Goal: Task Accomplishment & Management: Complete application form

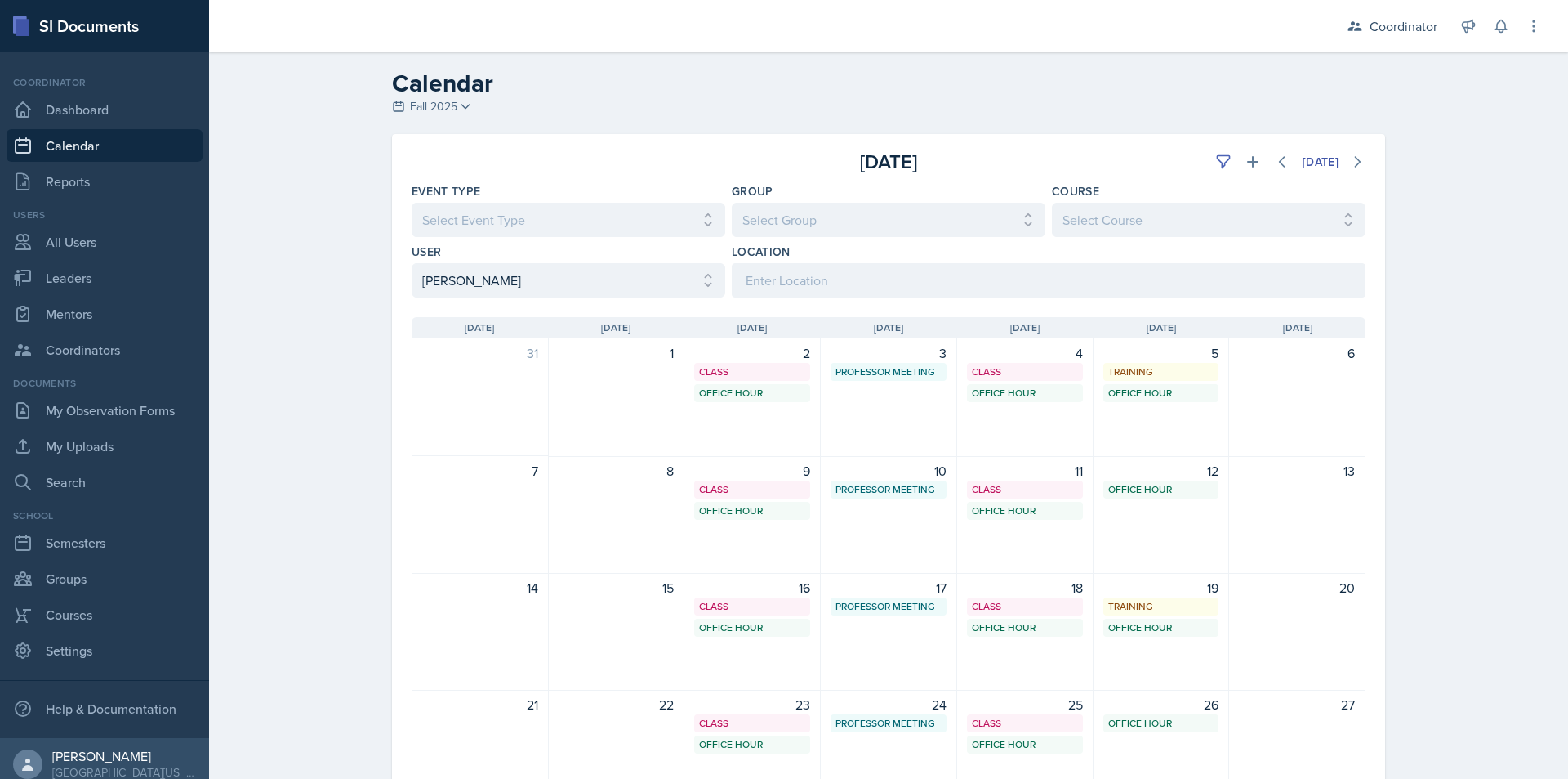
select select "a17f9fd9-9411-4780-ab9d-ff5450b3e753"
click at [1034, 513] on div "Office Hour" at bounding box center [1025, 511] width 106 height 15
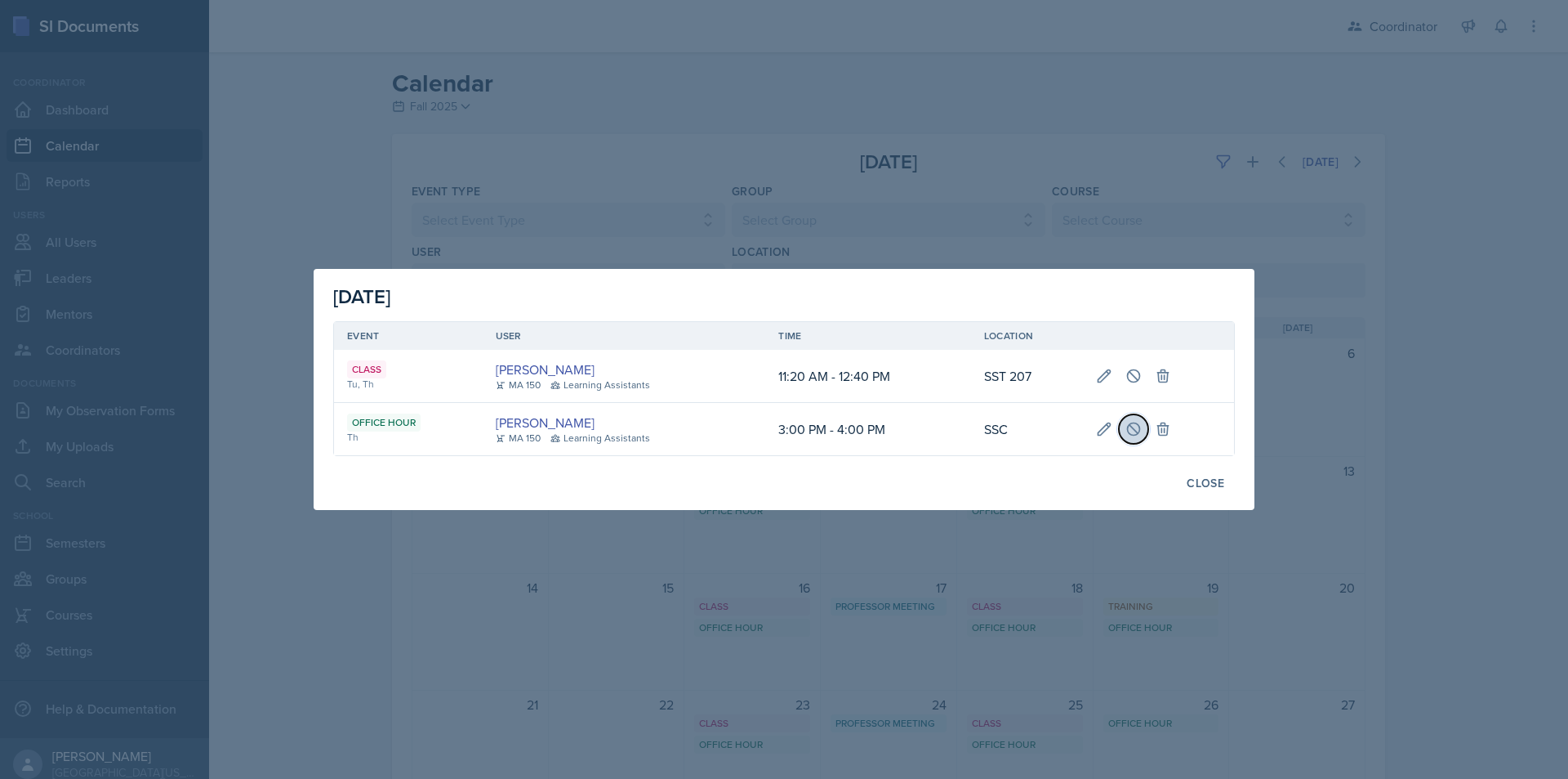
click at [1128, 426] on icon at bounding box center [1133, 428] width 12 height 12
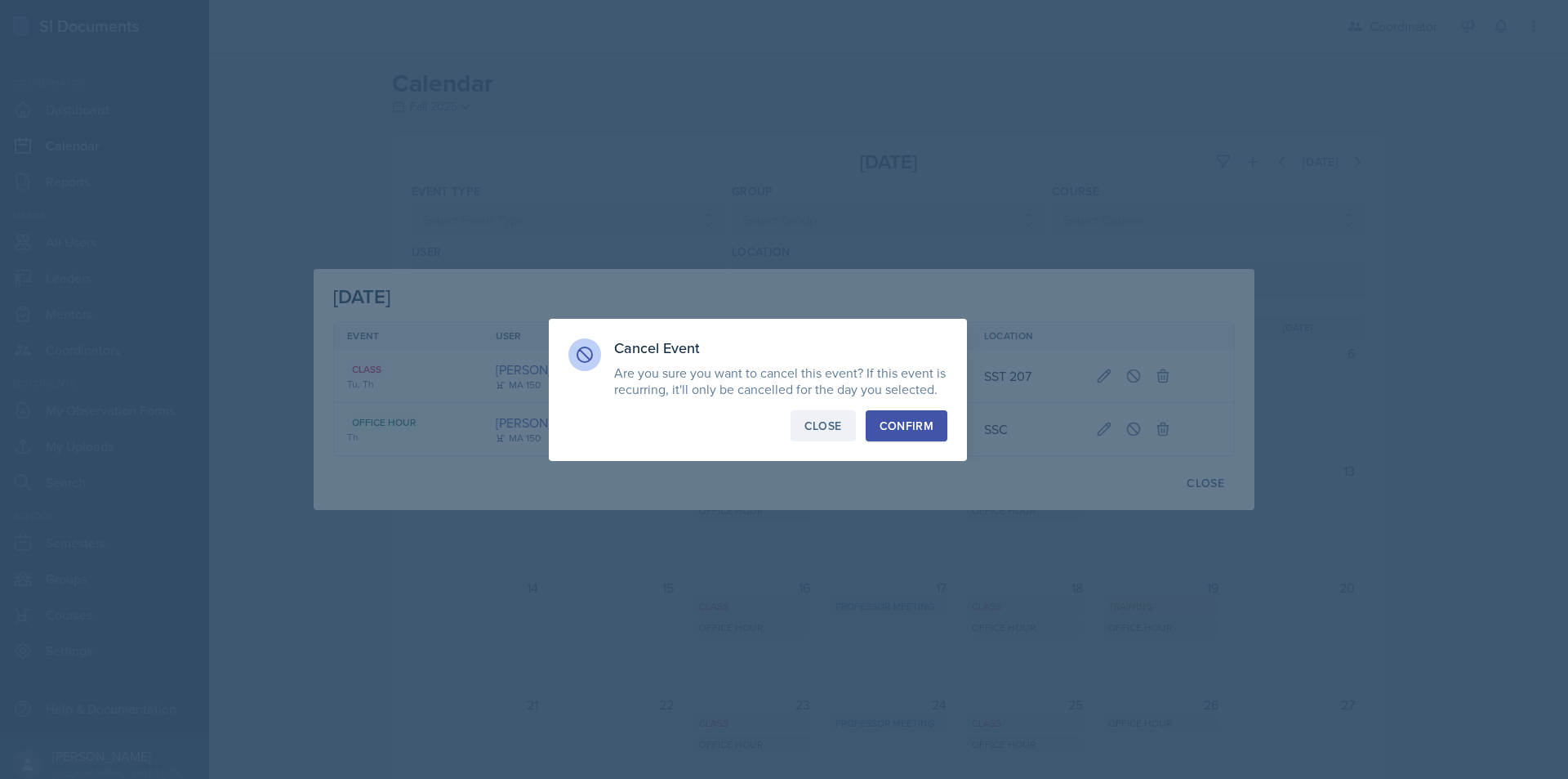
click at [821, 415] on button "Close" at bounding box center [824, 425] width 65 height 31
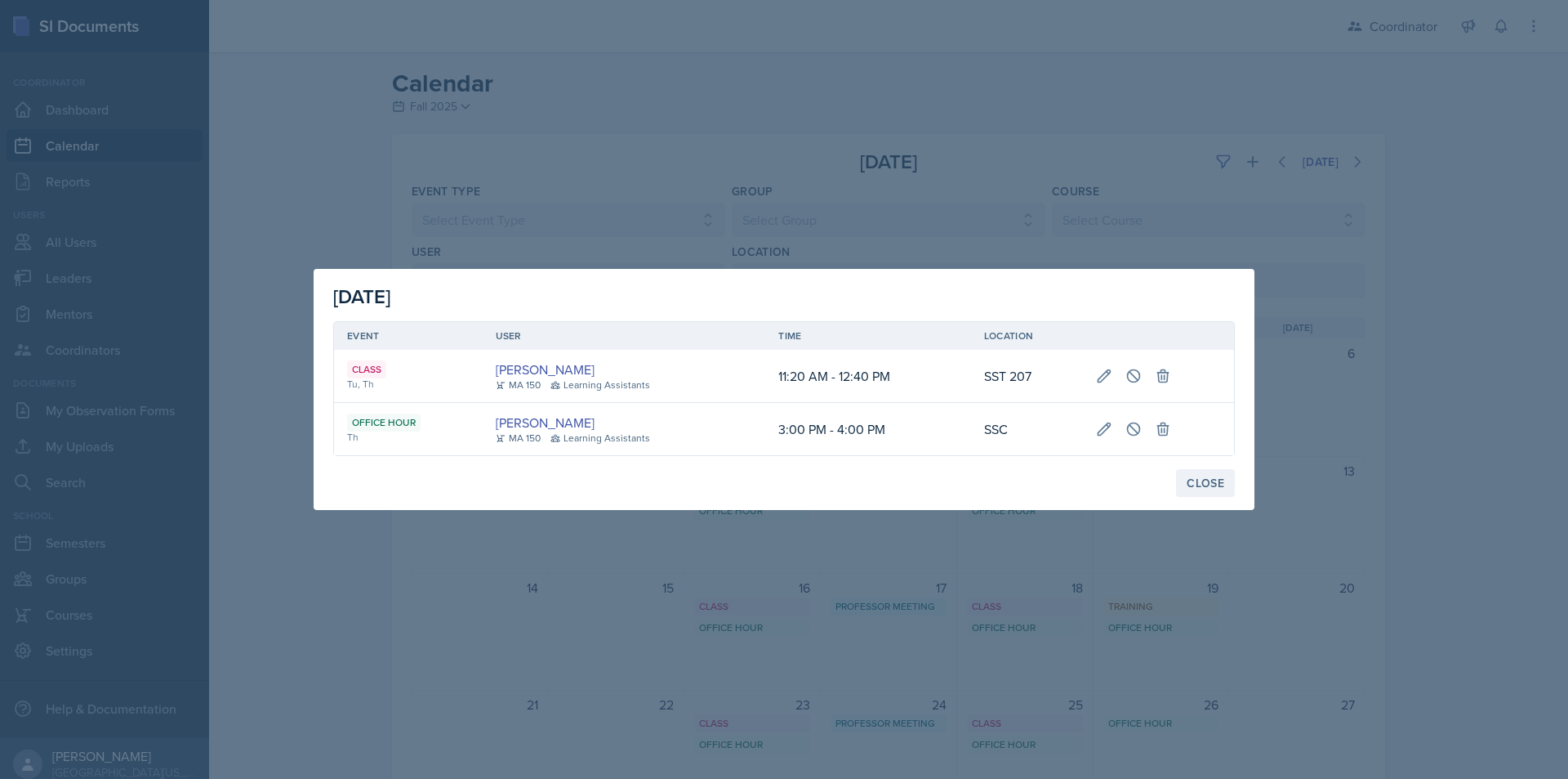
drag, startPoint x: 1186, startPoint y: 476, endPoint x: 1126, endPoint y: 608, distance: 145.0
click at [1186, 476] on button "Close" at bounding box center [1205, 483] width 59 height 28
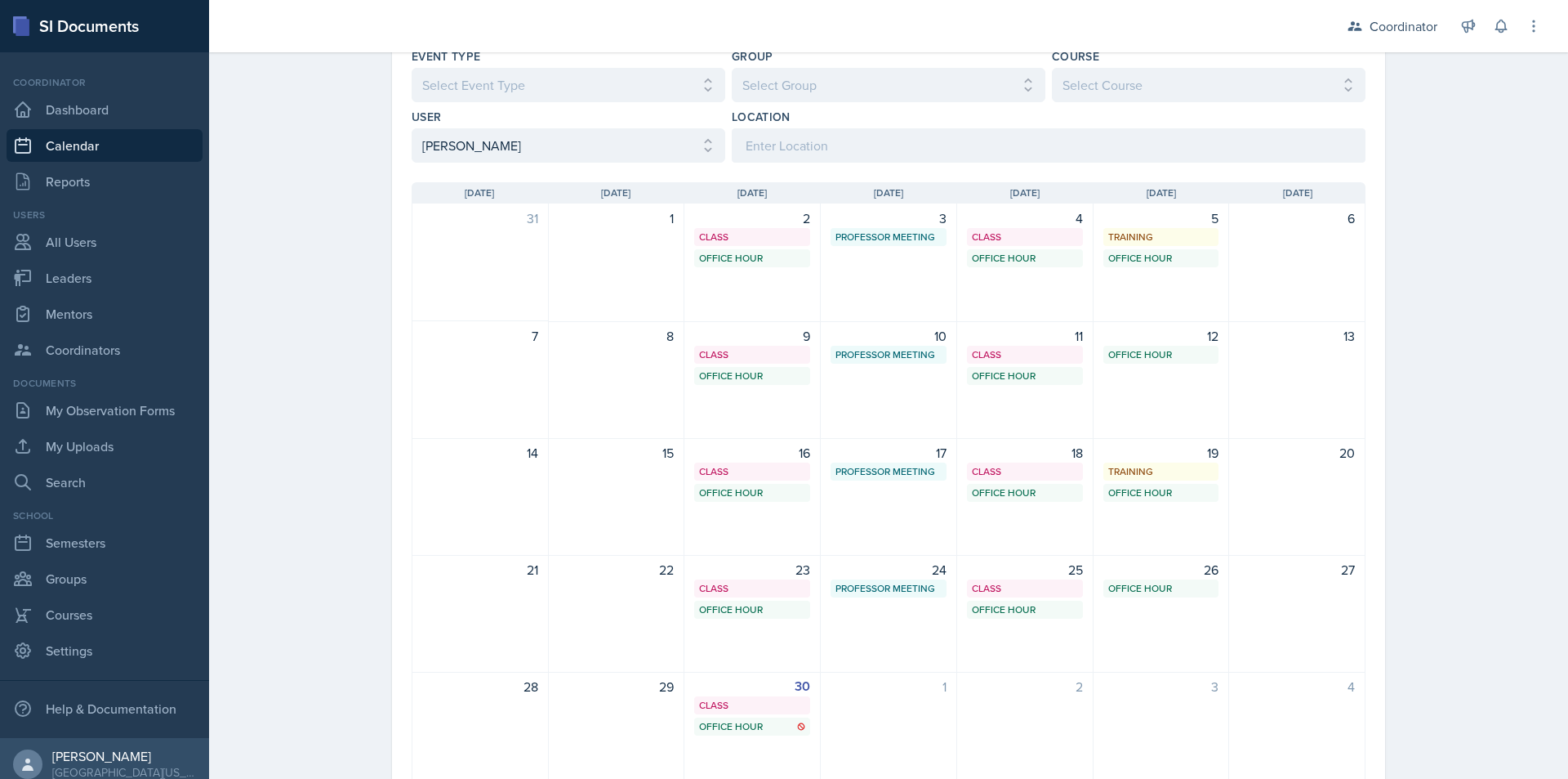
scroll to position [41, 0]
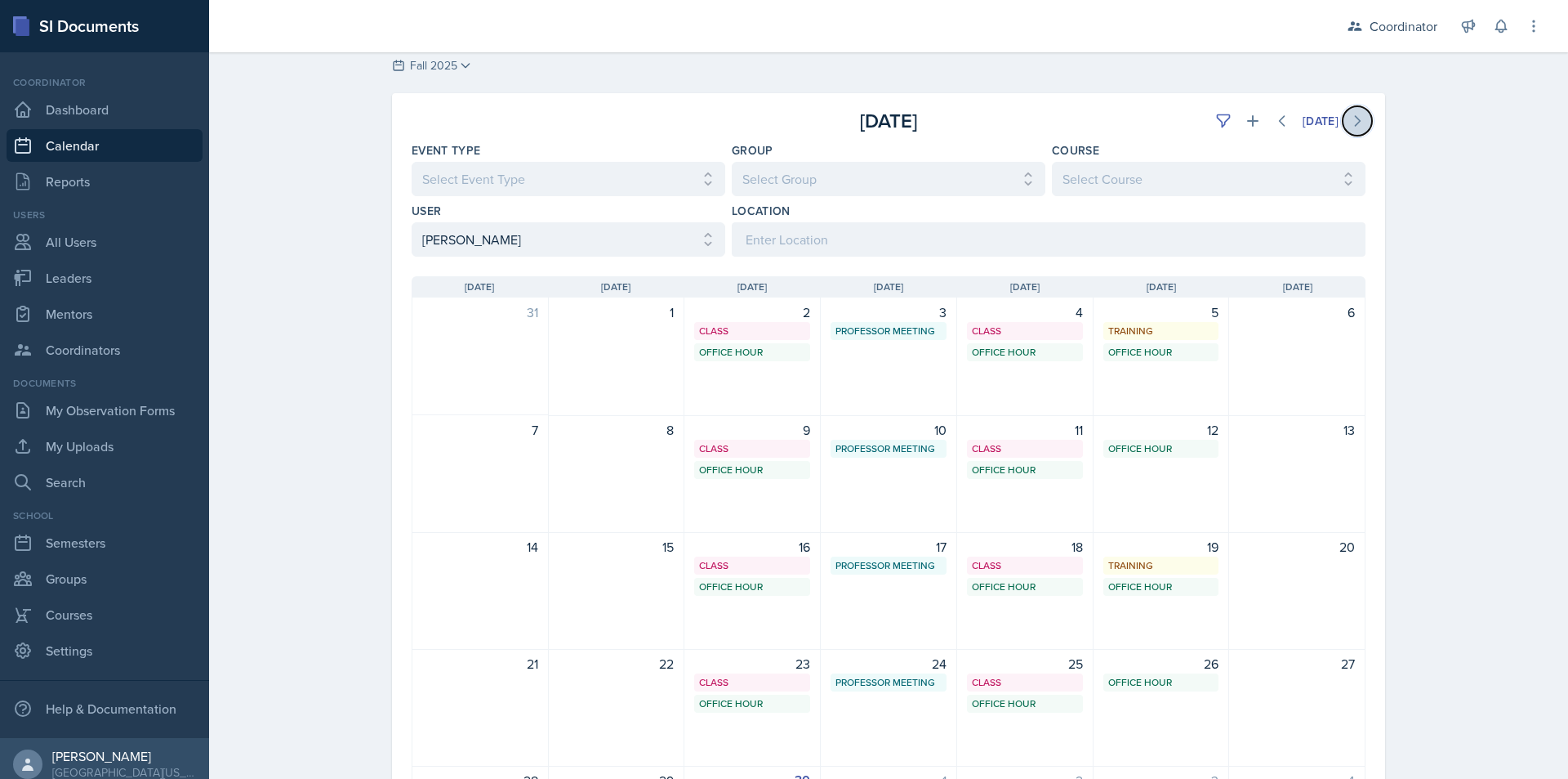
click at [1356, 125] on icon at bounding box center [1358, 121] width 5 height 10
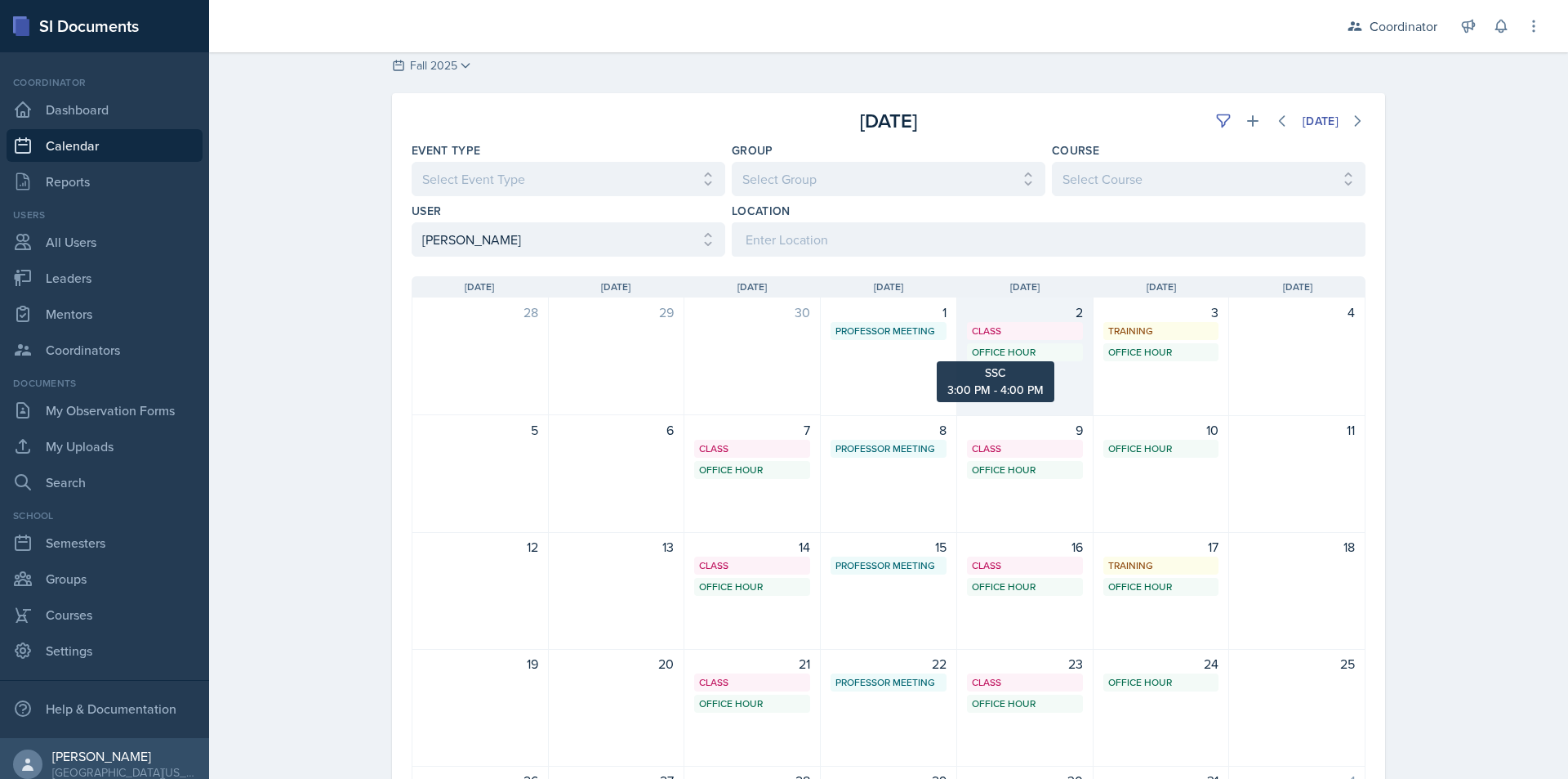
click at [1028, 352] on div "Office Hour" at bounding box center [1025, 352] width 106 height 15
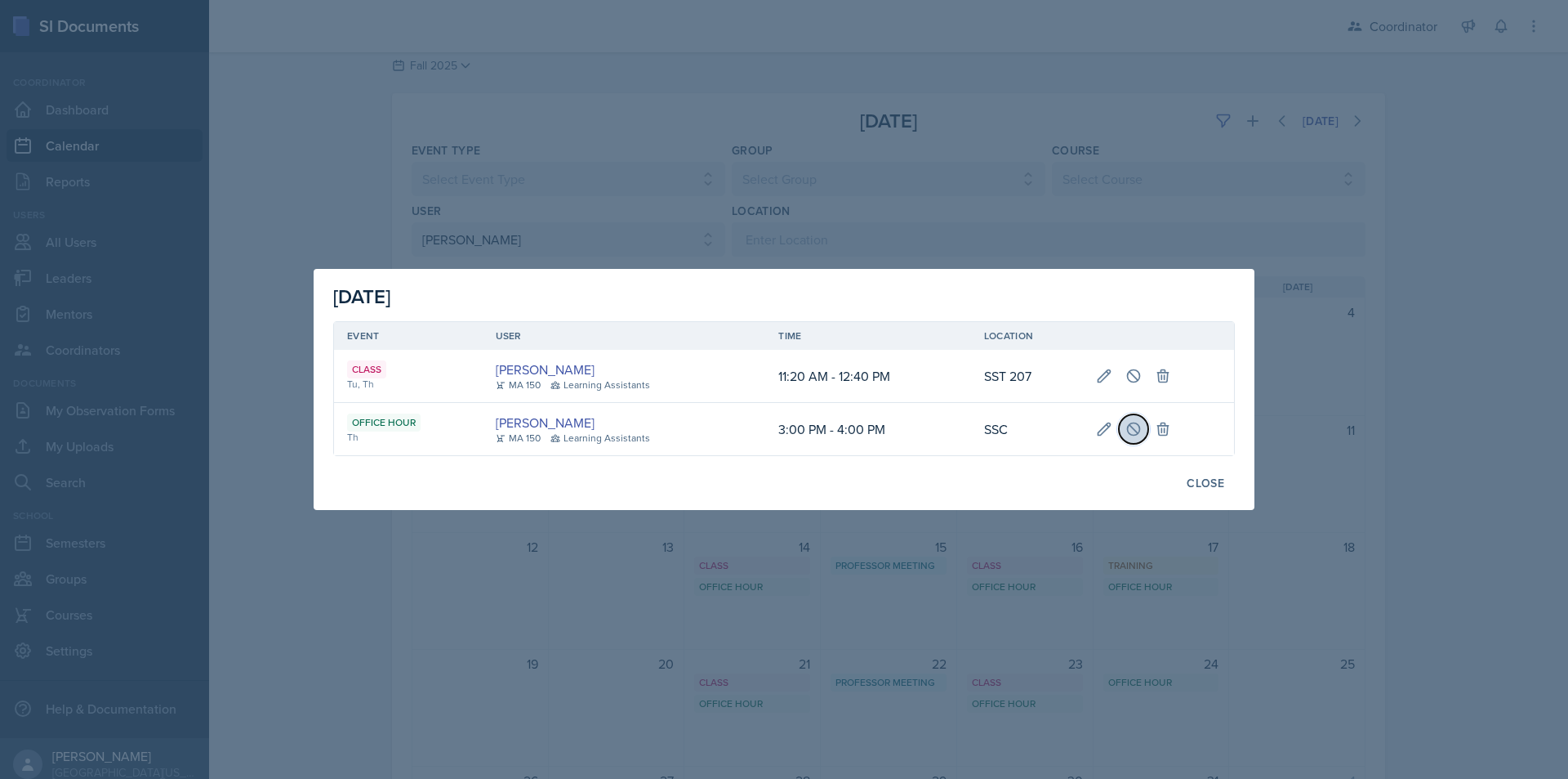
click at [1134, 428] on icon at bounding box center [1134, 429] width 17 height 17
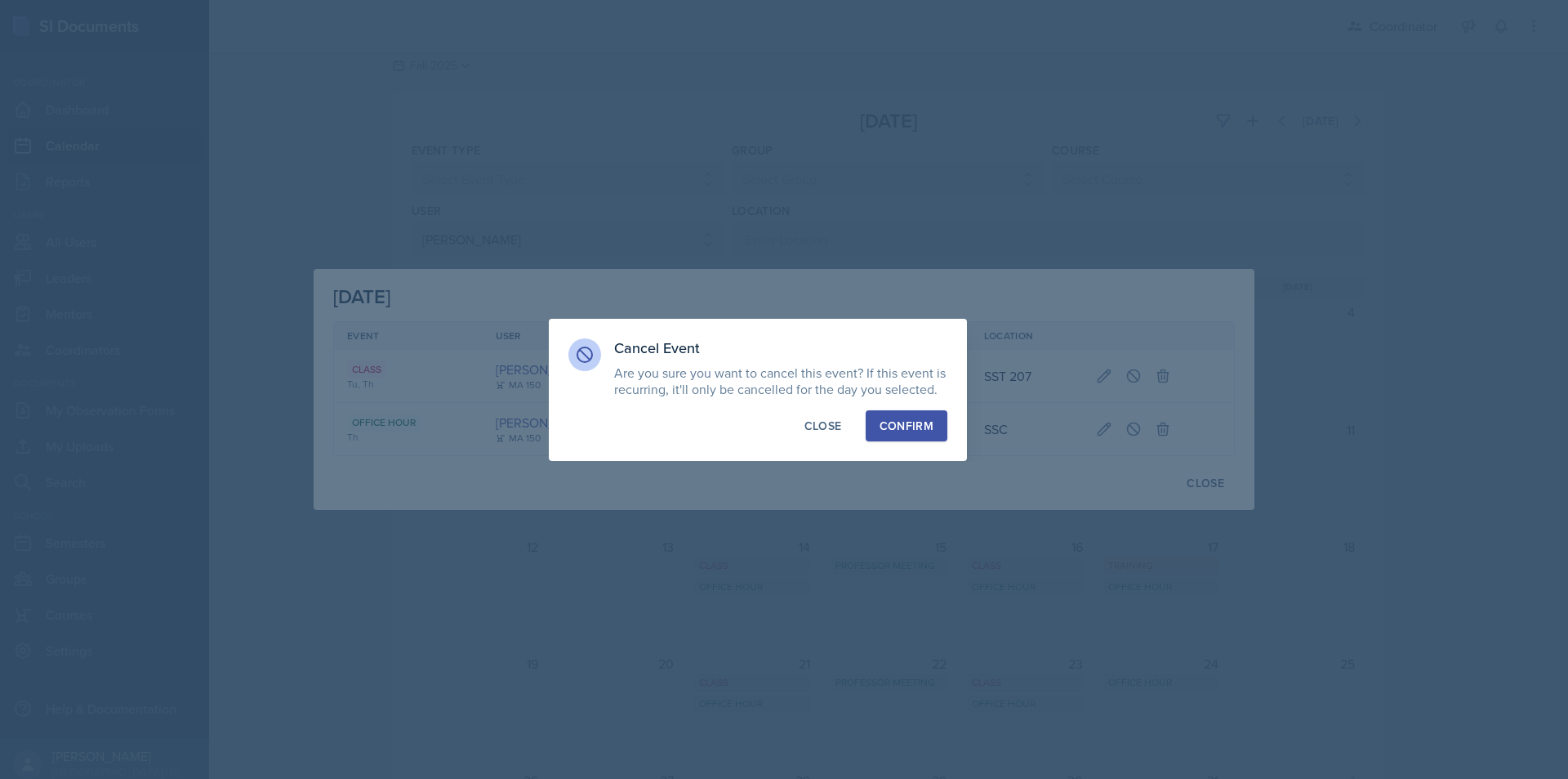
click at [928, 423] on div "Confirm" at bounding box center [906, 426] width 54 height 17
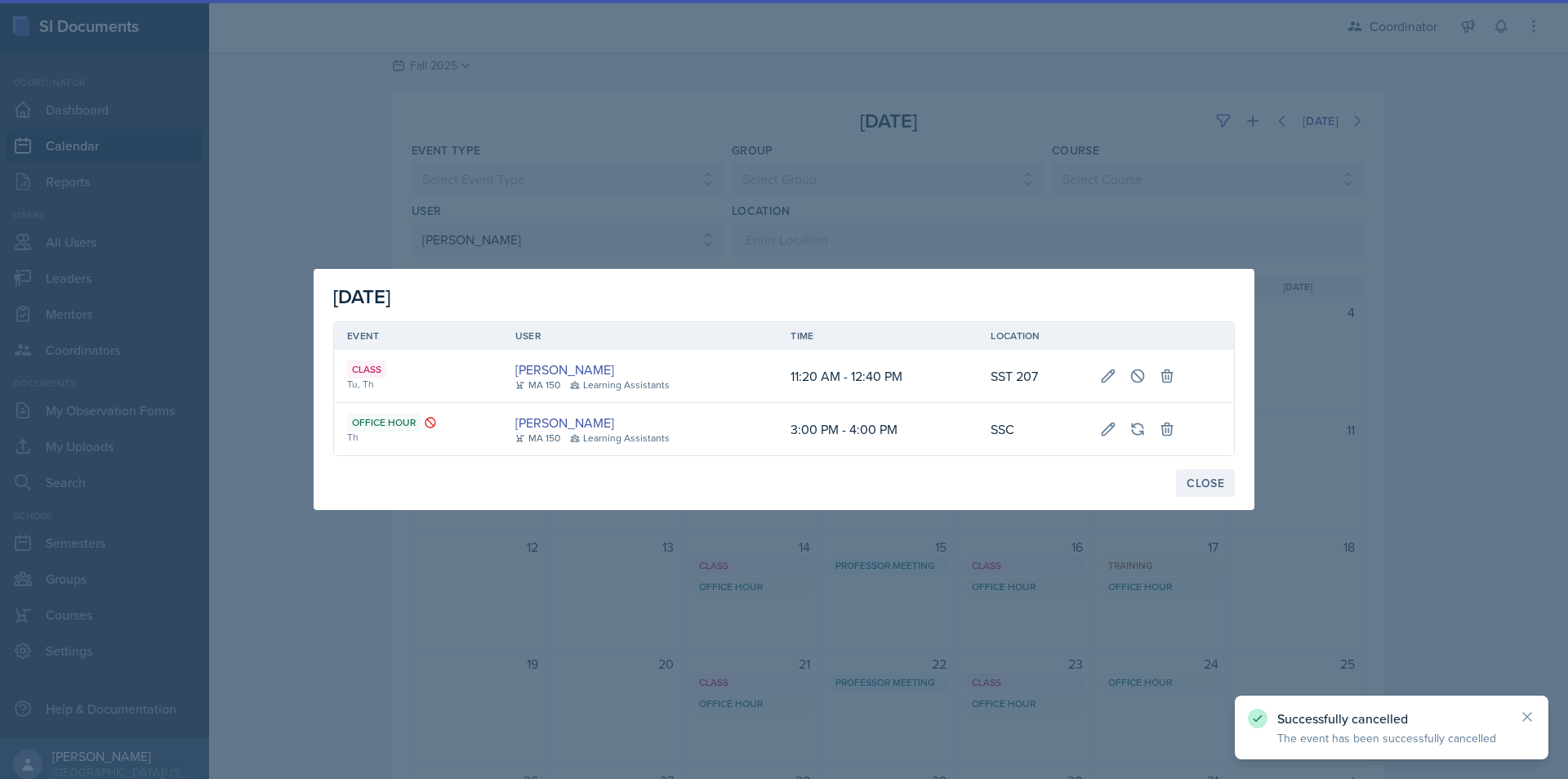
click at [1202, 477] on div "Close" at bounding box center [1205, 483] width 37 height 13
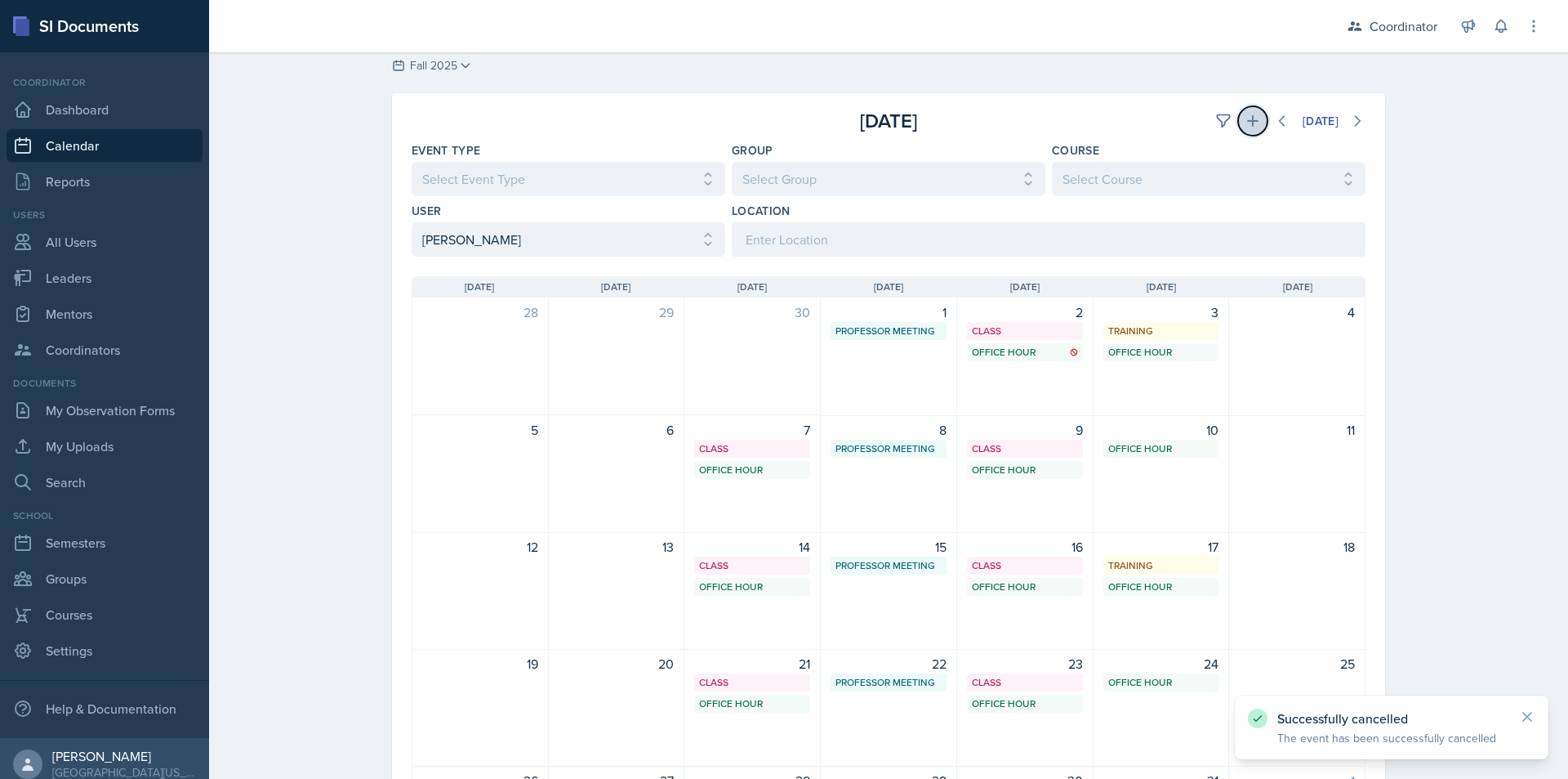
click at [1239, 128] on button at bounding box center [1253, 121] width 30 height 30
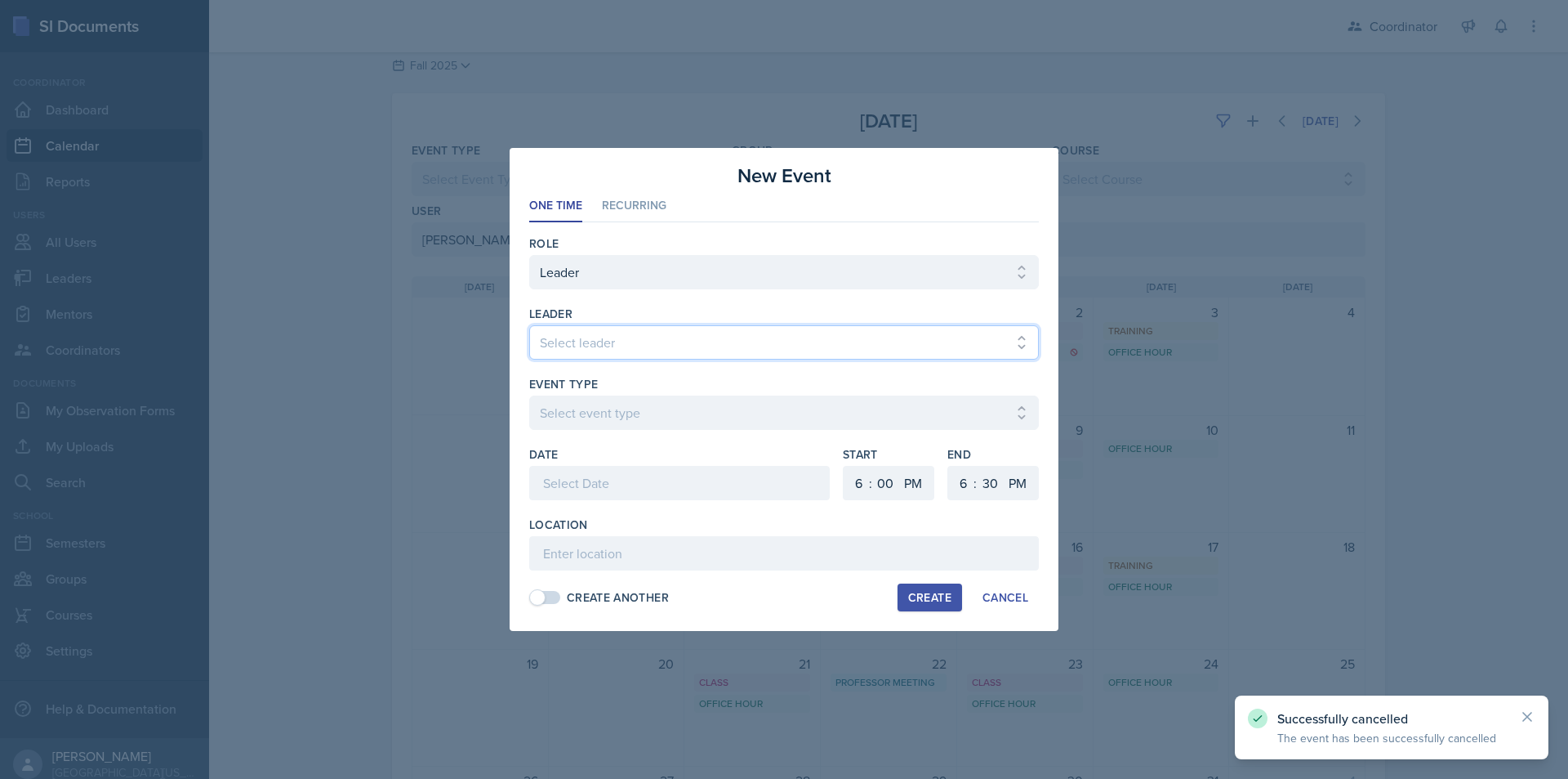
click at [779, 342] on select "Select leader [PERSON_NAME] [PERSON_NAME] [PERSON_NAME] [PERSON_NAME] [PERSON_N…" at bounding box center [784, 342] width 510 height 34
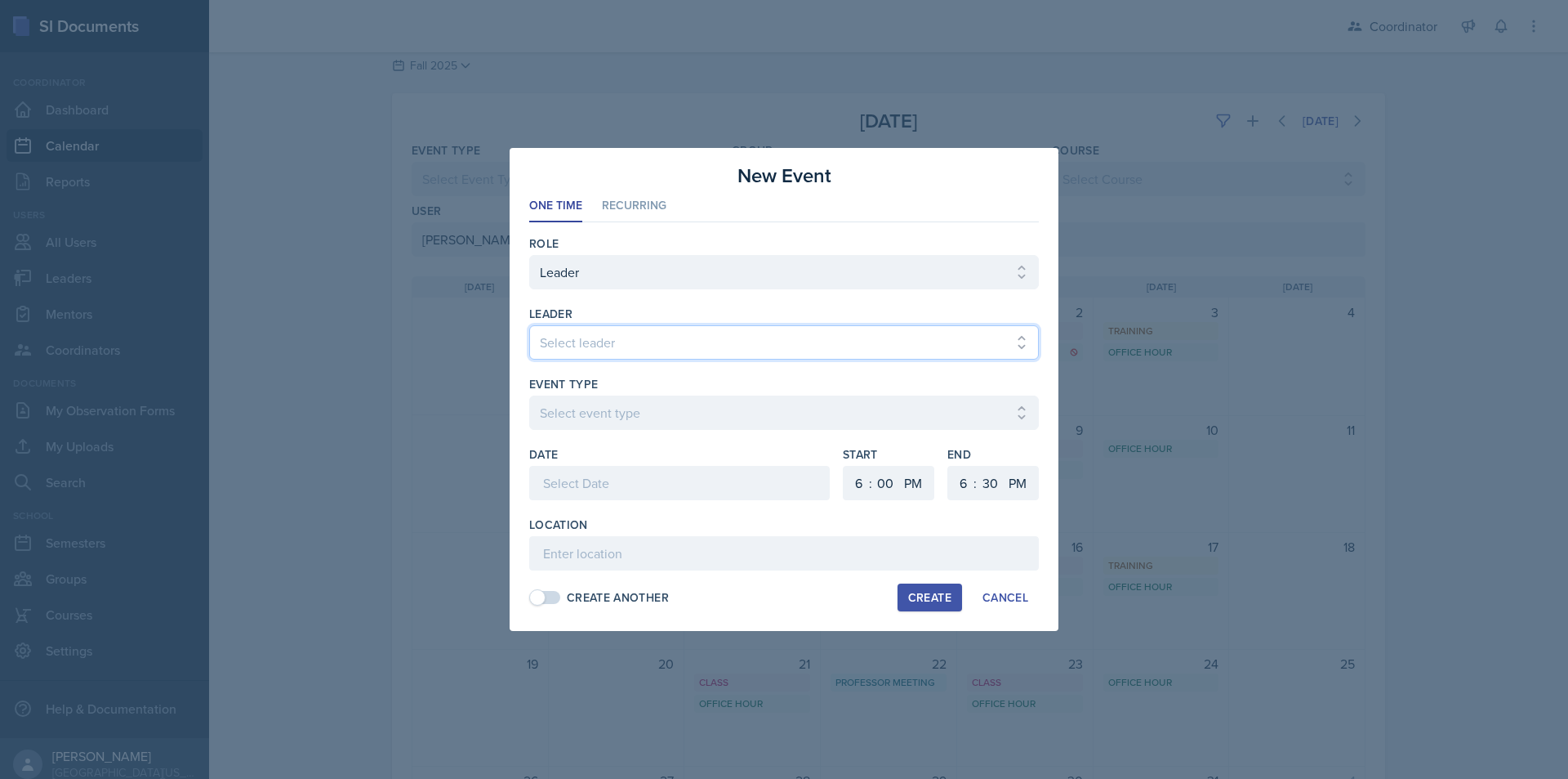
select select "16f06545-86aa-43e6-b653-f973e47f63eb"
click at [529, 325] on select "Select leader [PERSON_NAME] [PERSON_NAME] [PERSON_NAME] [PERSON_NAME] [PERSON_N…" at bounding box center [784, 342] width 510 height 34
click at [686, 415] on select "Select event type Admin Office Hour Cal Workshop Class Class Announcement LA Pe…" at bounding box center [784, 412] width 510 height 34
select select "711e3089-b526-4ace-8ef7-b628edcb7570"
click at [529, 396] on select "Select event type Admin Office Hour Cal Workshop Class Class Announcement LA Pe…" at bounding box center [784, 412] width 510 height 34
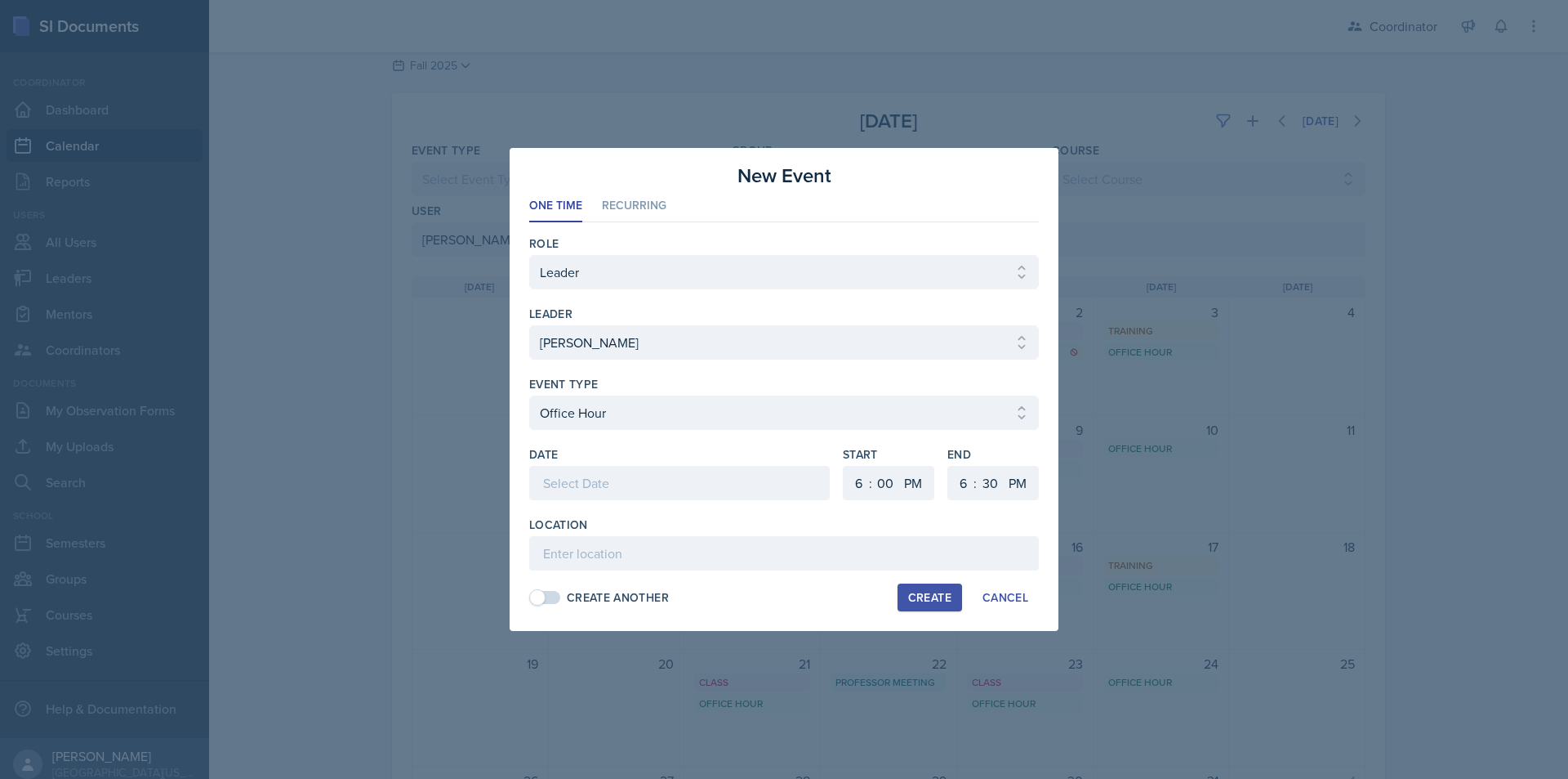
click at [630, 477] on div at bounding box center [679, 482] width 301 height 34
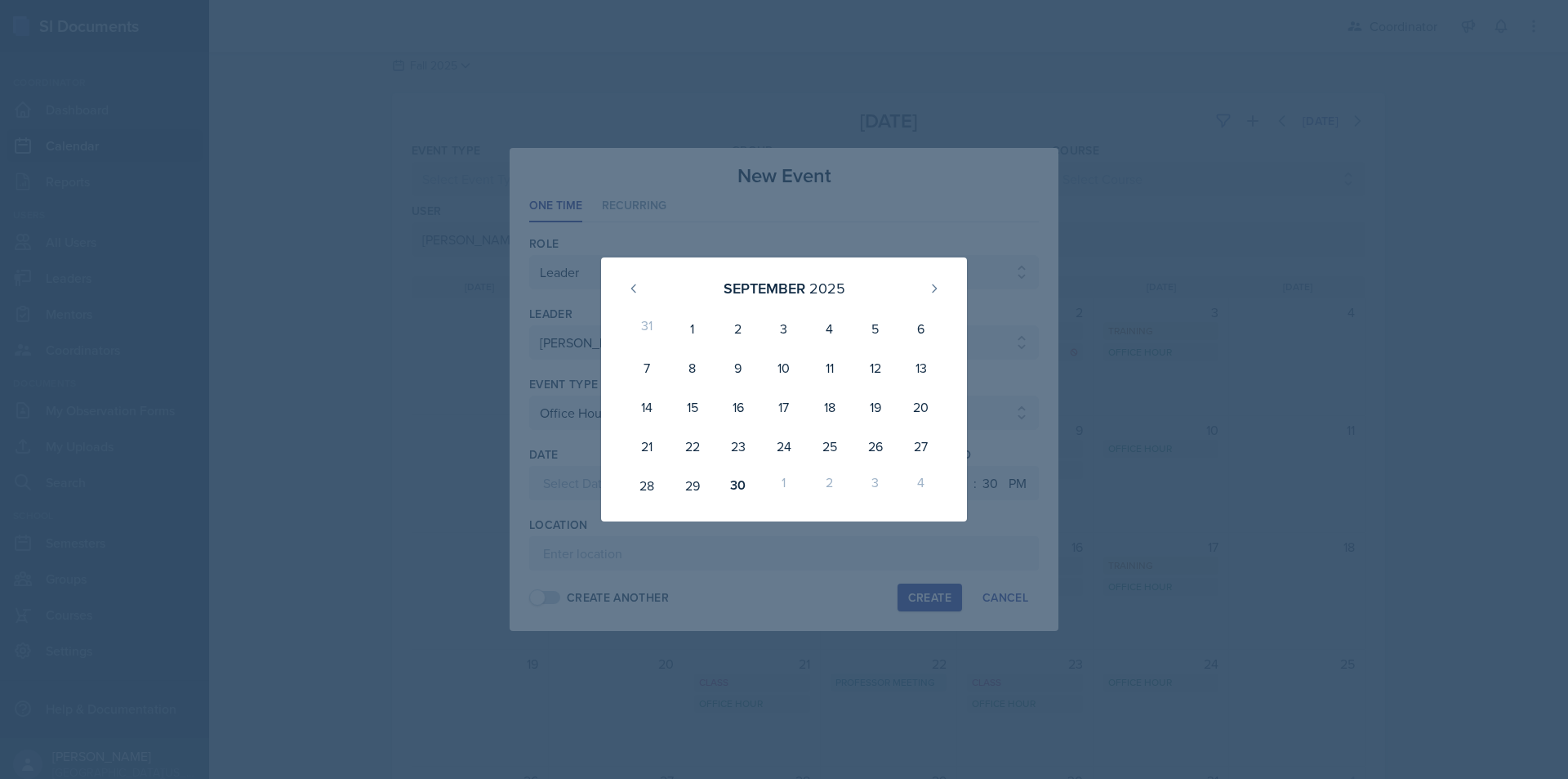
click at [828, 482] on div "2" at bounding box center [829, 485] width 46 height 39
click at [934, 276] on button at bounding box center [934, 289] width 26 height 26
click at [819, 330] on div "2" at bounding box center [829, 329] width 46 height 39
type input "[DATE]"
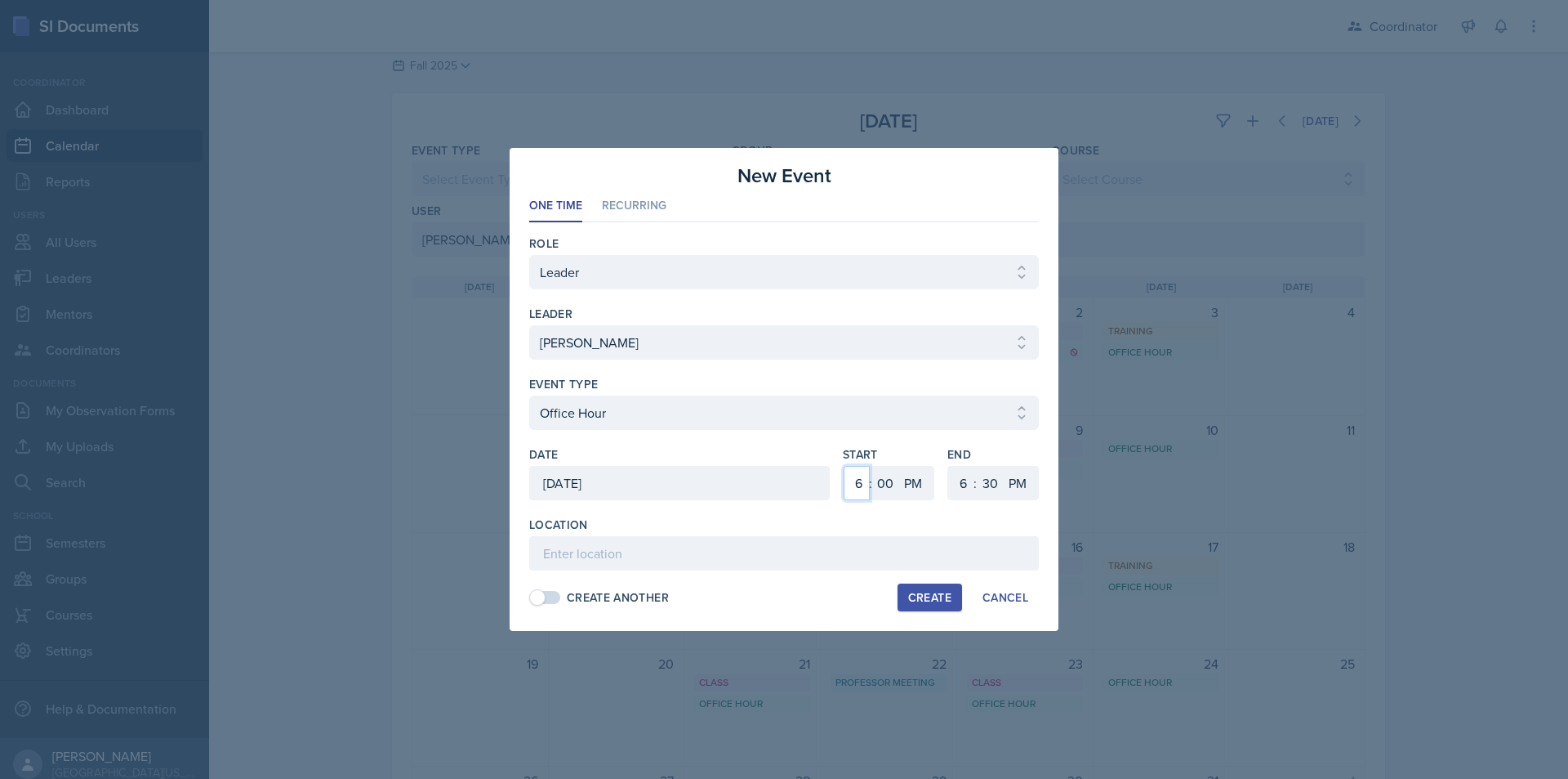
click at [855, 485] on select "1 2 3 4 5 6 7 8 9 10 11 12" at bounding box center [857, 482] width 26 height 34
select select "3"
click at [844, 465] on select "1 2 3 4 5 6 7 8 9 10 11 12" at bounding box center [857, 482] width 26 height 34
click at [961, 491] on select "1 2 3 4 5 6 7 8 9 10 11 12" at bounding box center [961, 482] width 26 height 34
select select "5"
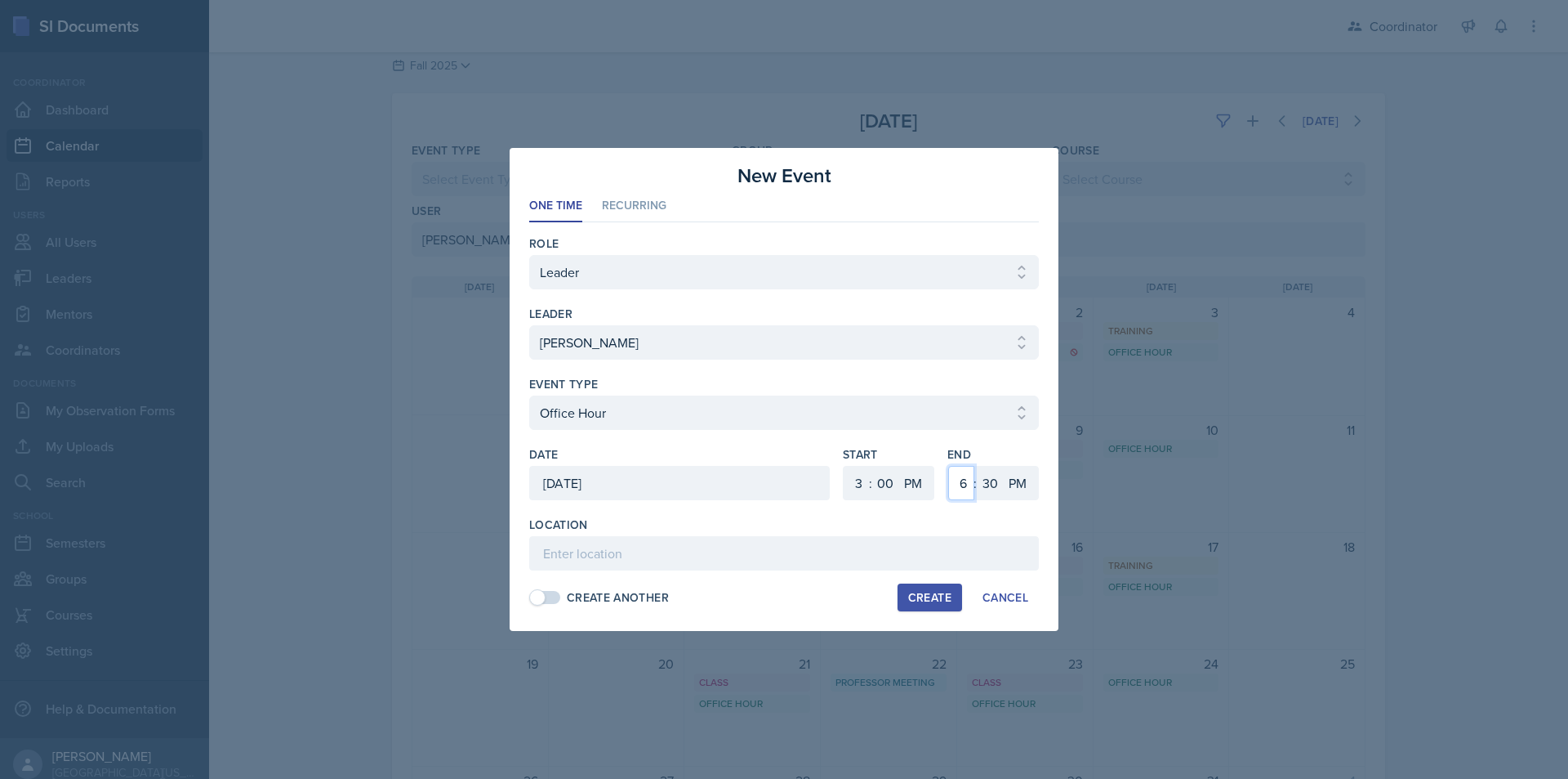
click at [948, 465] on select "1 2 3 4 5 6 7 8 9 10 11 12" at bounding box center [961, 482] width 26 height 34
drag, startPoint x: 991, startPoint y: 483, endPoint x: 992, endPoint y: 466, distance: 17.0
click at [991, 483] on select "00 05 10 15 20 25 30 35 40 45 50 55" at bounding box center [990, 482] width 26 height 34
select select "0"
click at [977, 465] on select "00 05 10 15 20 25 30 35 40 45 50 55" at bounding box center [990, 482] width 26 height 34
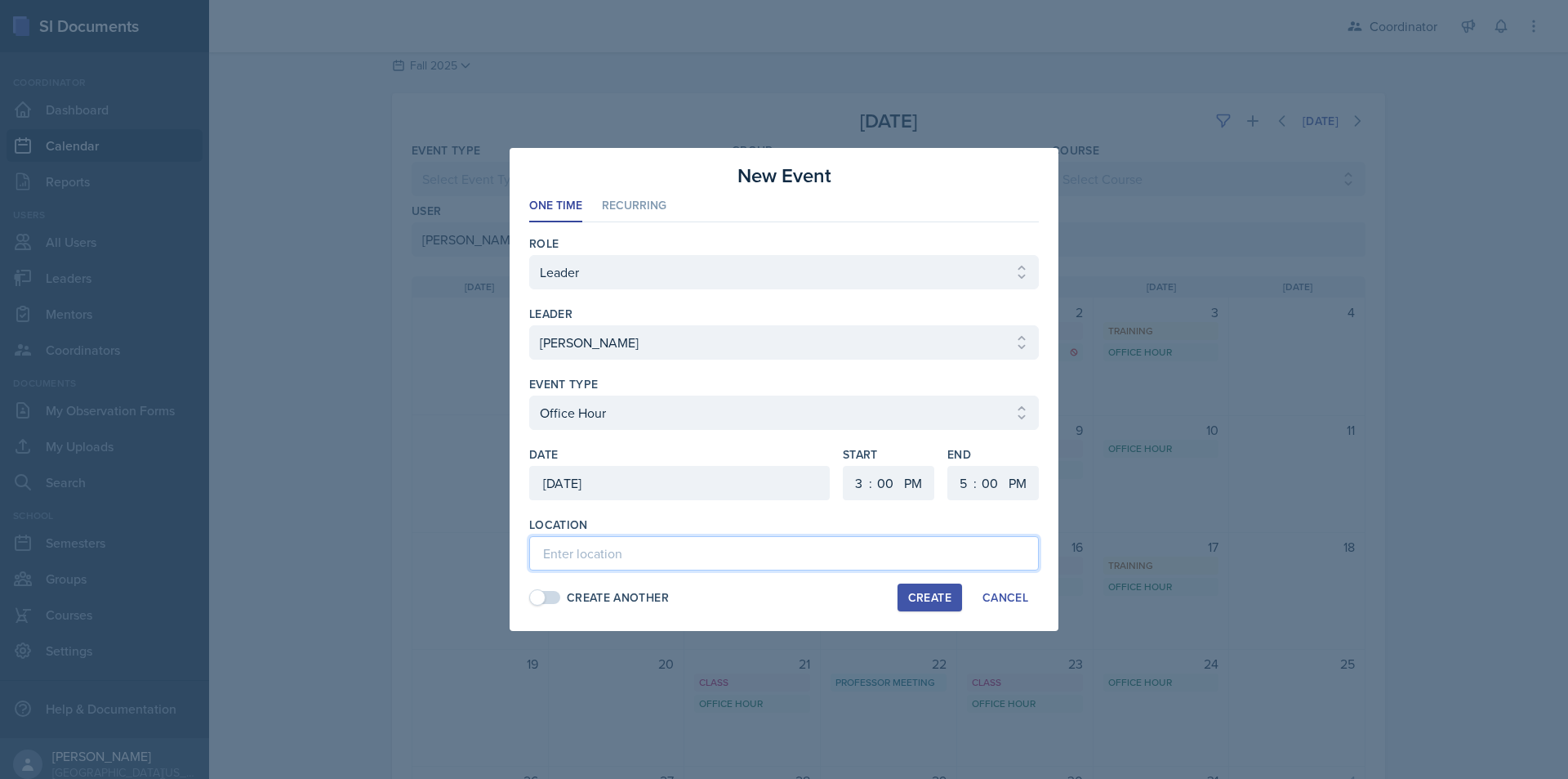
click at [838, 555] on input at bounding box center [784, 553] width 510 height 34
type input "SSC"
click at [939, 600] on div "Create" at bounding box center [930, 598] width 44 height 13
select select
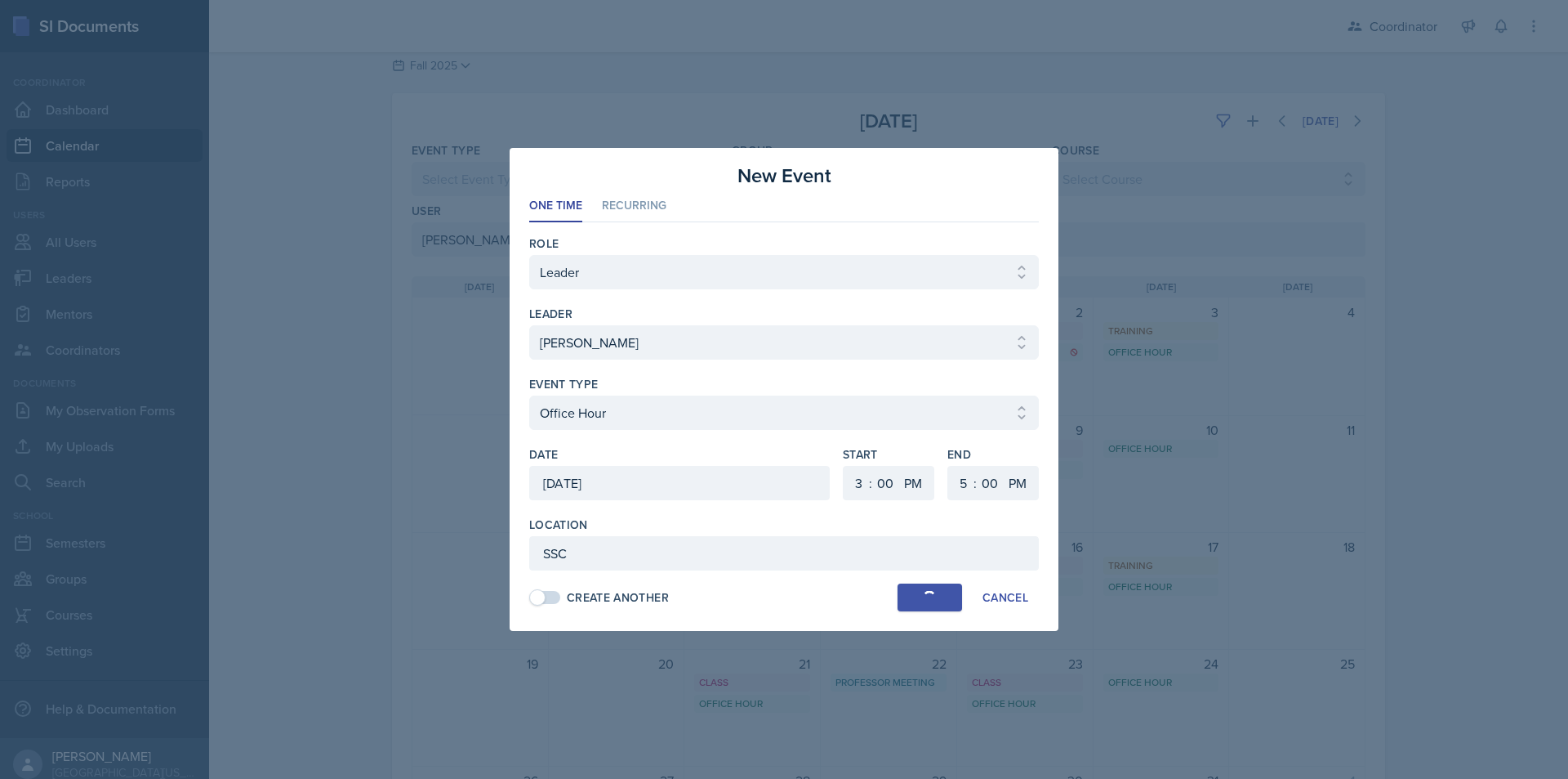
select select "6"
select select "30"
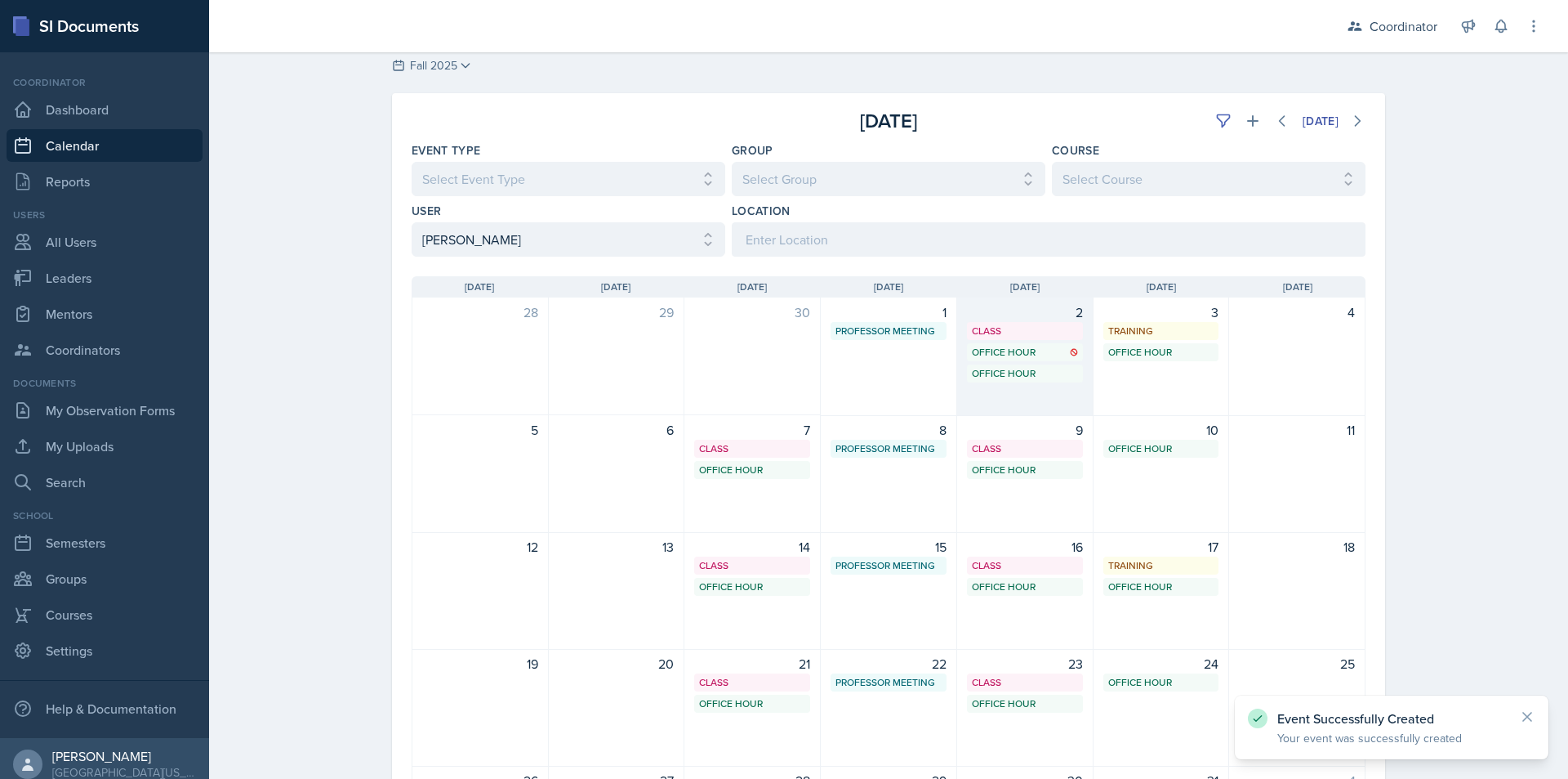
click at [1039, 397] on div "2 Class SST 207 11:20 AM - 12:40 PM Office Hour SSC 3:00 PM - 4:00 PM Office Ho…" at bounding box center [1025, 356] width 137 height 118
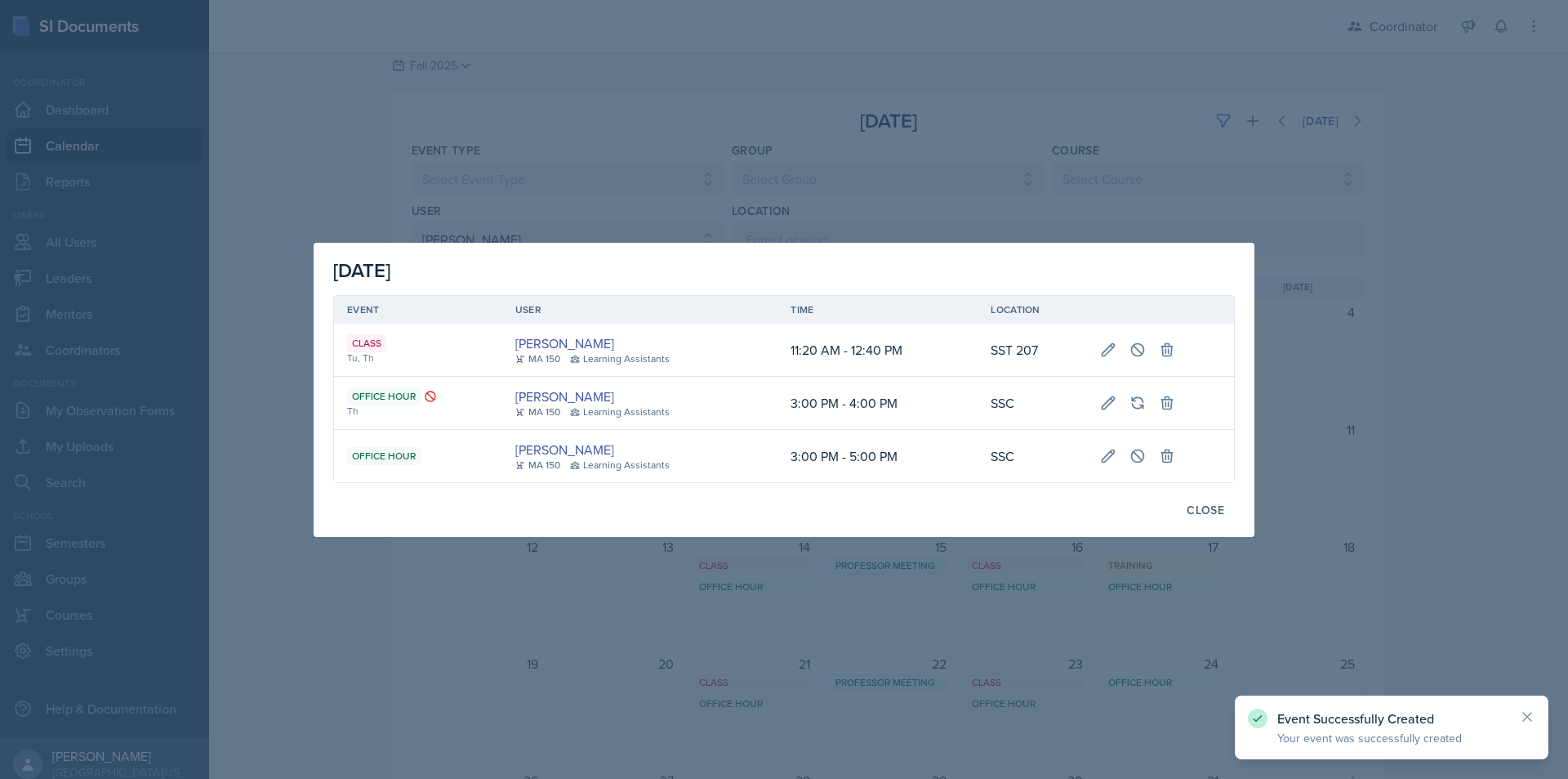
click at [958, 593] on div at bounding box center [784, 389] width 1568 height 779
